Goal: Information Seeking & Learning: Check status

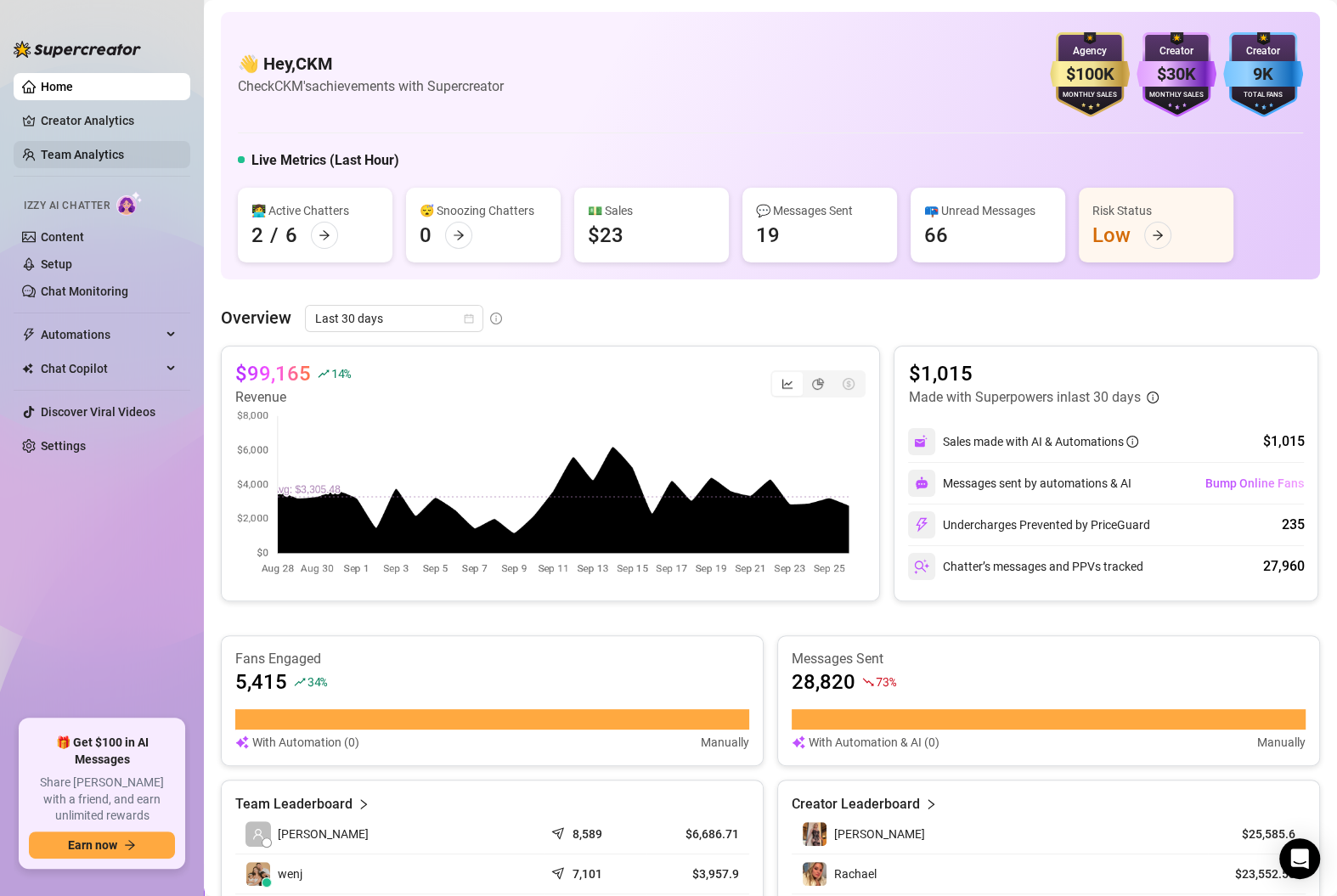
click at [88, 148] on link "Team Analytics" at bounding box center [82, 154] width 84 height 13
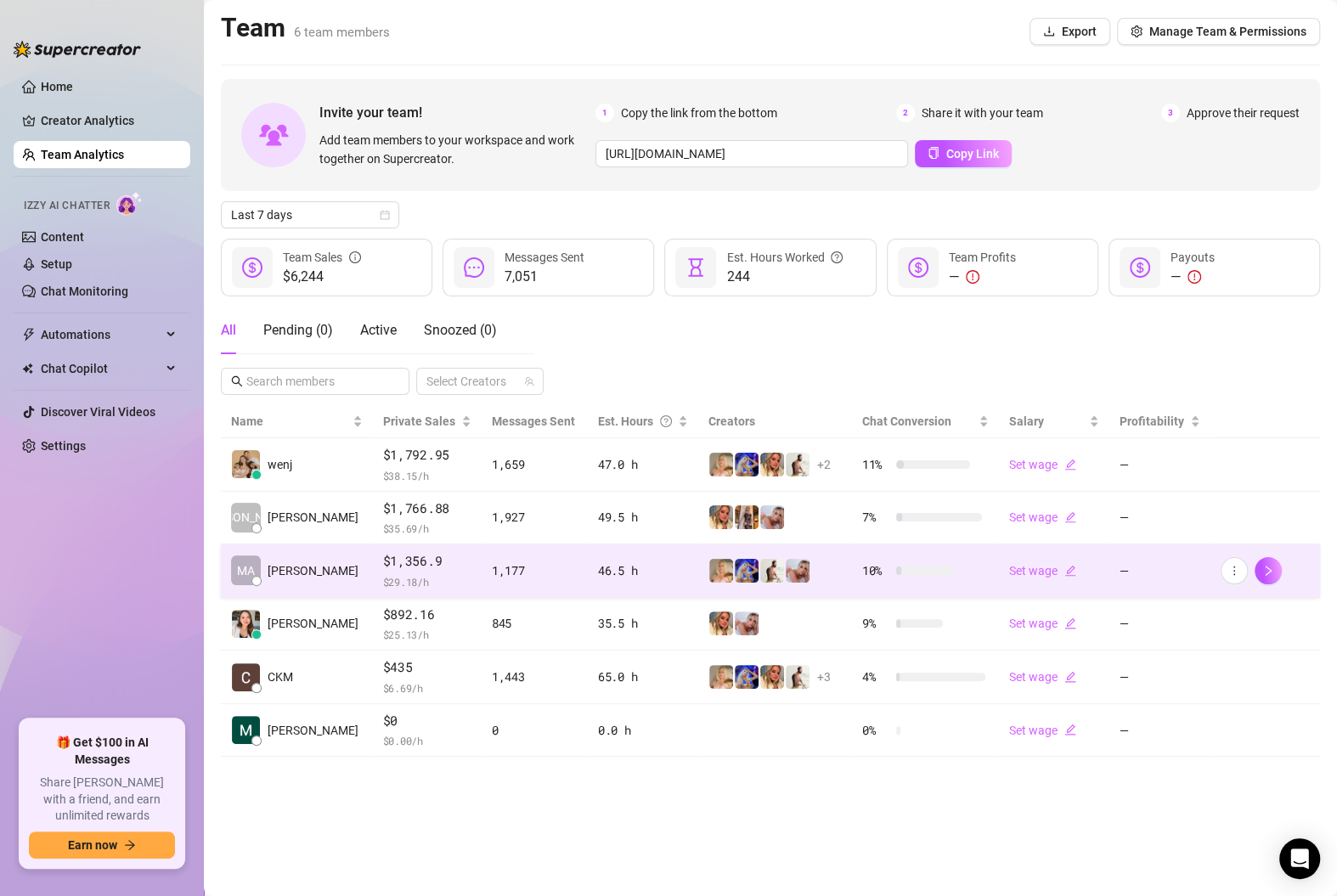
click at [287, 571] on span "[PERSON_NAME]" at bounding box center [312, 570] width 91 height 18
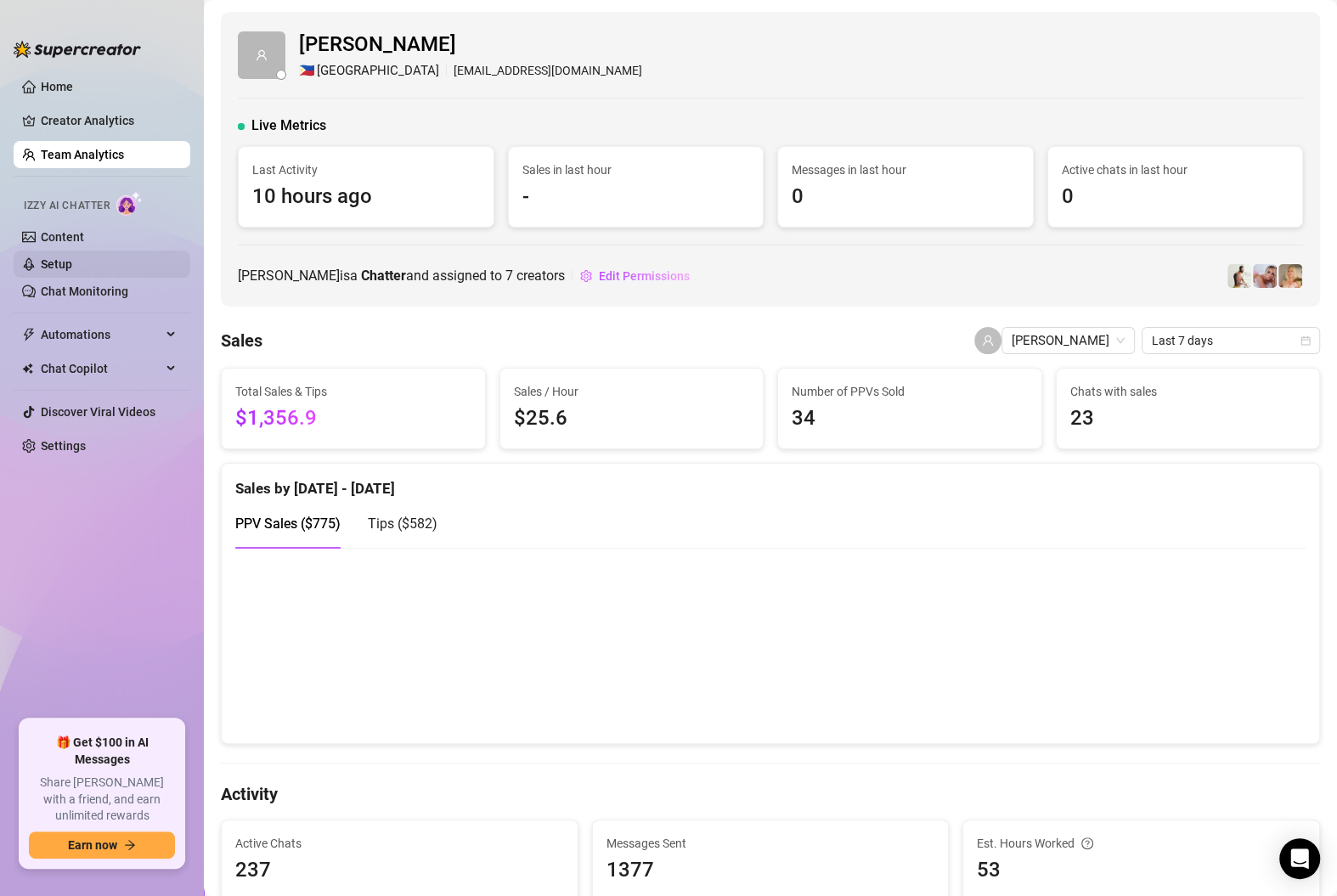
drag, startPoint x: 91, startPoint y: 284, endPoint x: 92, endPoint y: 265, distance: 19.0
click at [91, 284] on link "Chat Monitoring" at bounding box center [84, 290] width 87 height 13
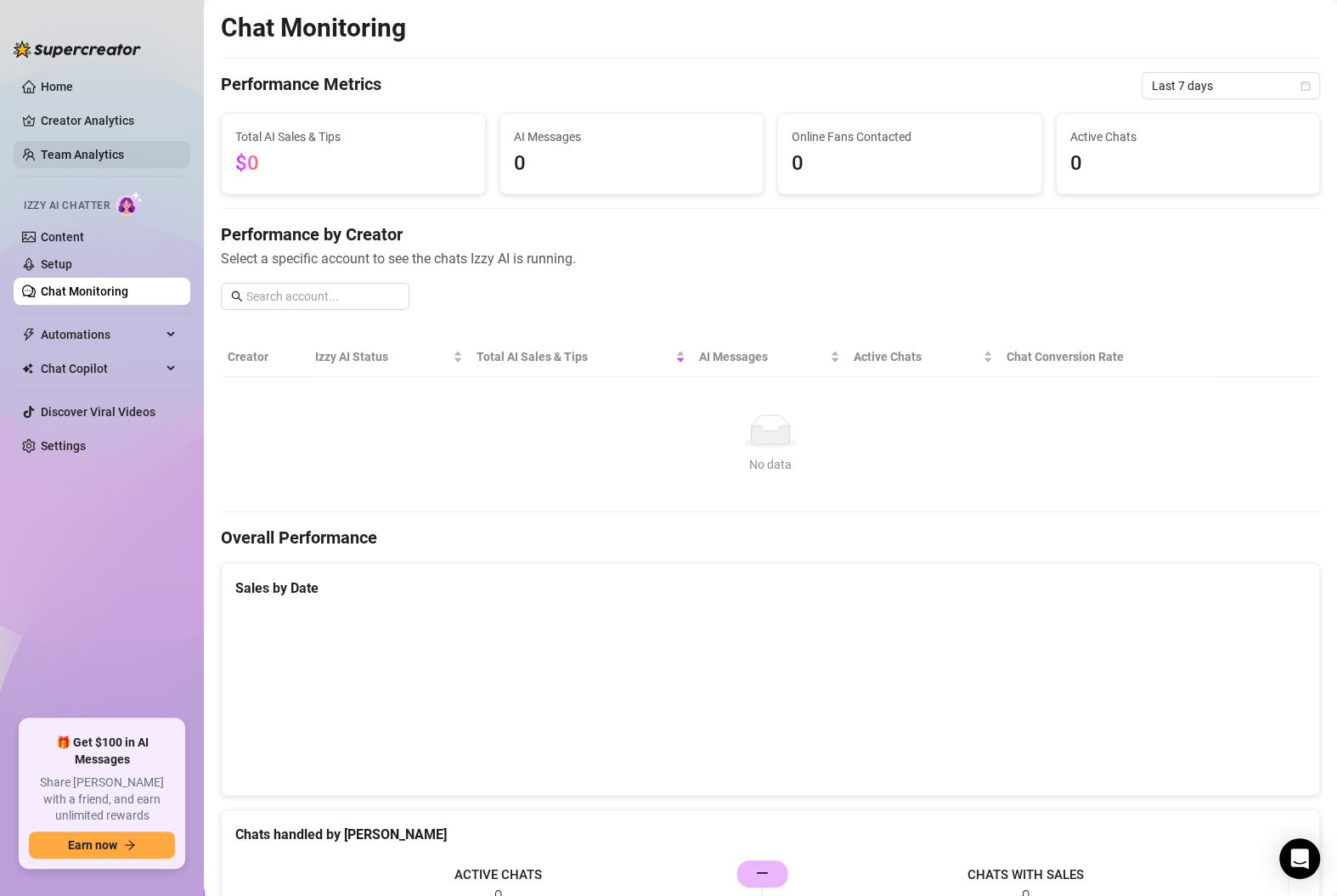
click at [94, 148] on link "Team Analytics" at bounding box center [82, 154] width 84 height 13
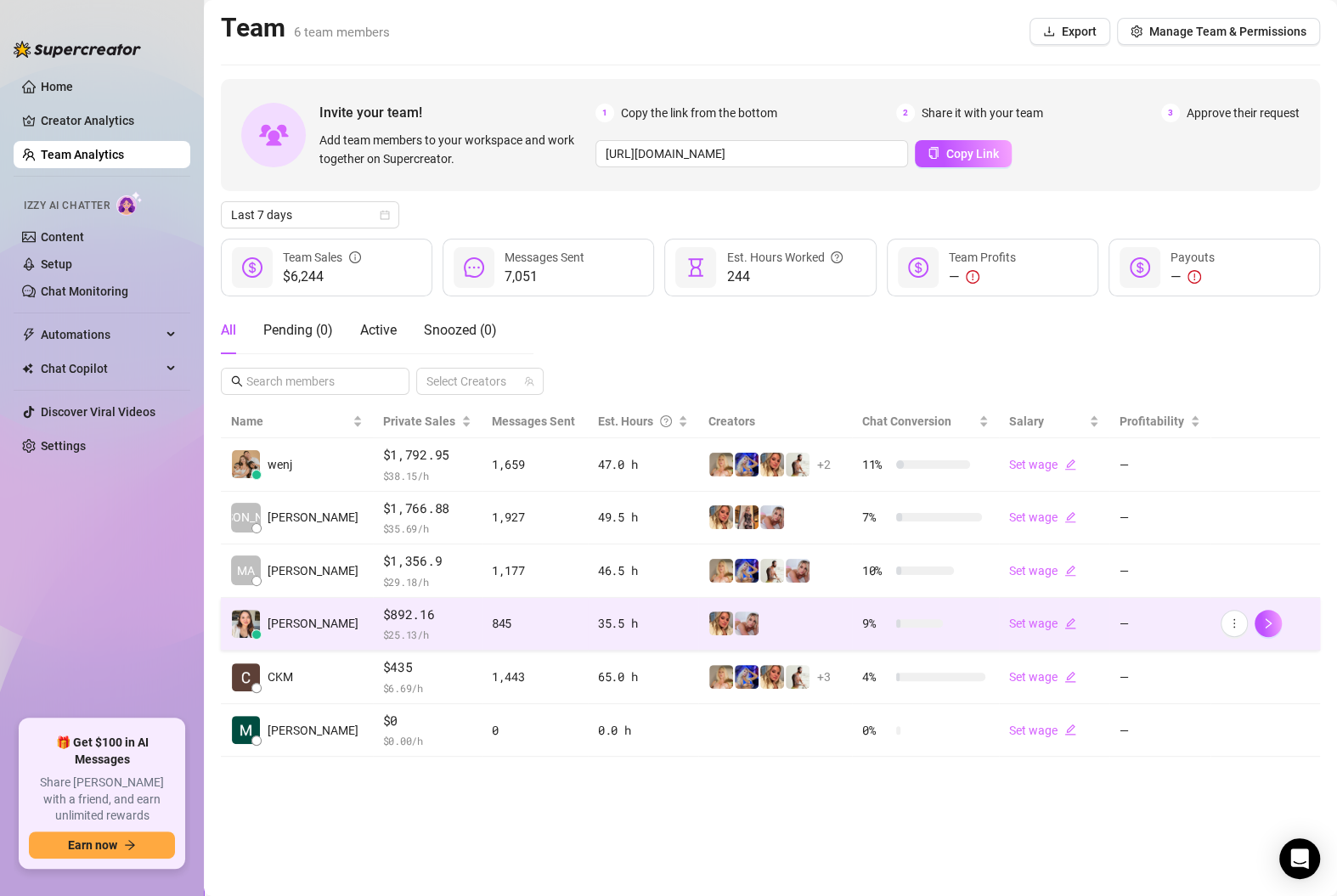
click at [315, 619] on td "[PERSON_NAME]" at bounding box center [297, 624] width 152 height 54
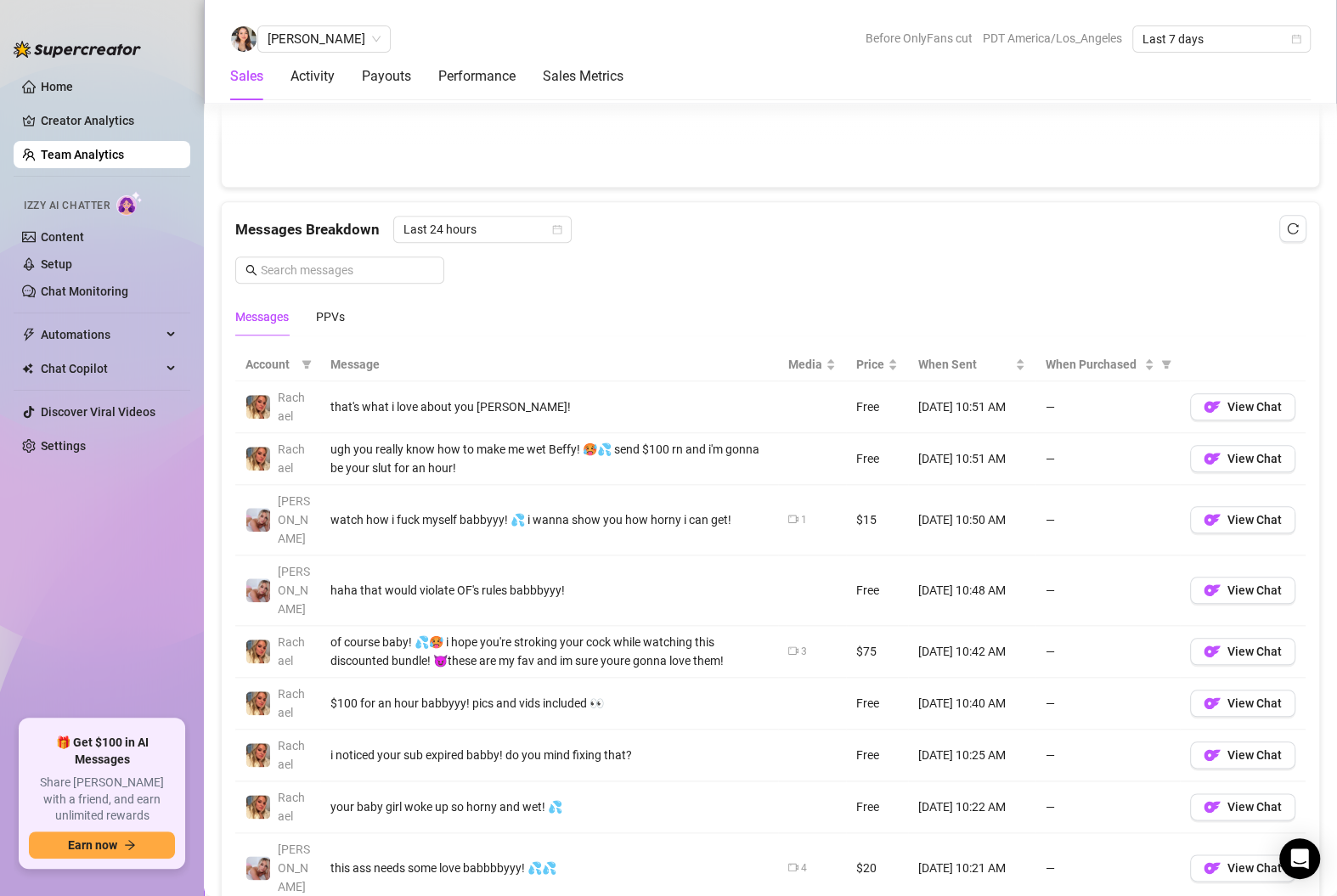
scroll to position [1019, 0]
